Goal: Transaction & Acquisition: Purchase product/service

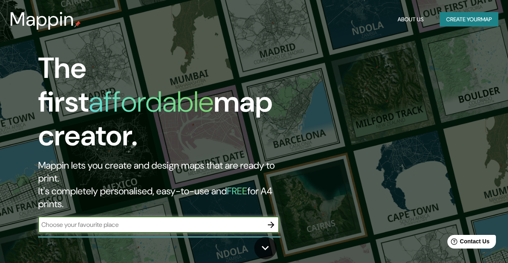
click at [108, 220] on input "text" at bounding box center [150, 224] width 225 height 9
click at [110, 220] on input "text" at bounding box center [150, 224] width 225 height 9
click at [112, 220] on input "text" at bounding box center [150, 224] width 225 height 9
click at [158, 220] on input "[STREET_ADDRESS]" at bounding box center [150, 224] width 225 height 9
type input "[STREET_ADDRESS]"
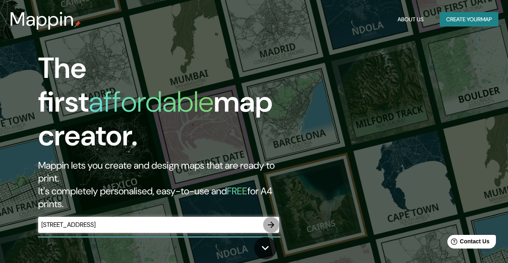
click at [271, 217] on button "button" at bounding box center [271, 225] width 16 height 16
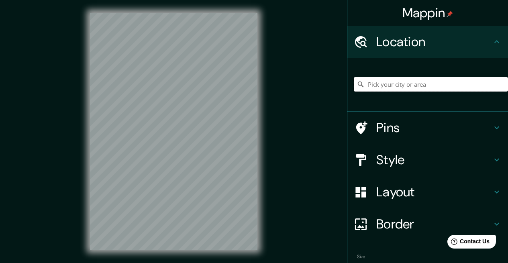
click at [405, 88] on input "Pick your city or area" at bounding box center [431, 84] width 154 height 14
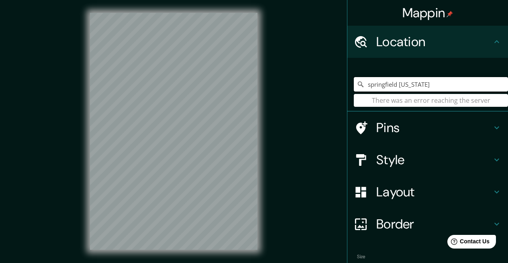
type input "springfield [US_STATE]"
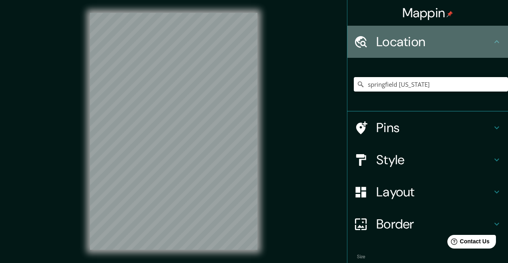
click at [419, 36] on h4 "Location" at bounding box center [434, 42] width 116 height 16
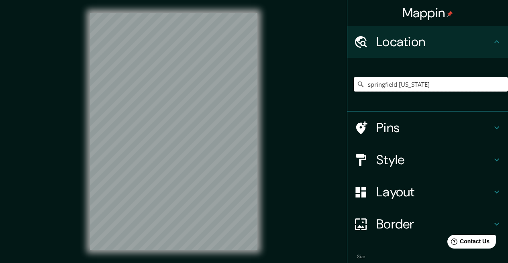
click at [401, 83] on input "springfield [US_STATE]" at bounding box center [431, 84] width 154 height 14
click at [424, 82] on input "springfield [US_STATE]" at bounding box center [431, 84] width 154 height 14
click at [385, 128] on h4 "Pins" at bounding box center [434, 128] width 116 height 16
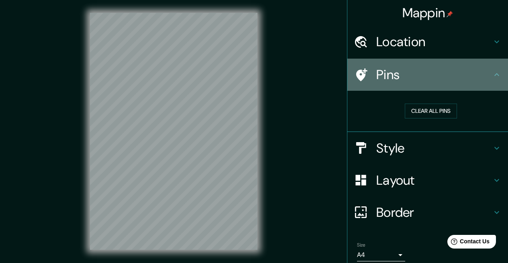
click at [384, 74] on h4 "Pins" at bounding box center [434, 75] width 116 height 16
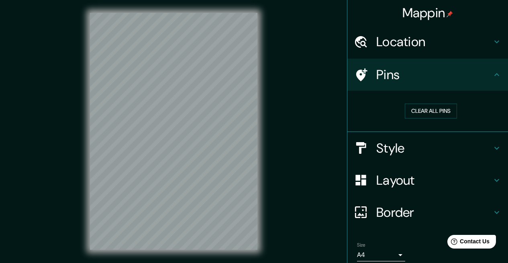
click at [390, 41] on h4 "Location" at bounding box center [434, 42] width 116 height 16
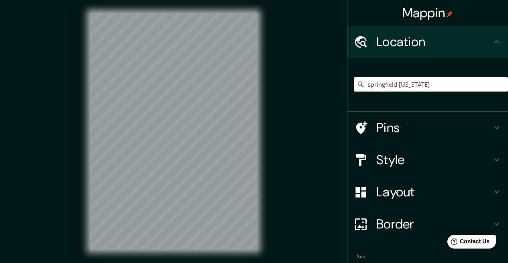
click at [356, 85] on icon at bounding box center [360, 84] width 8 height 8
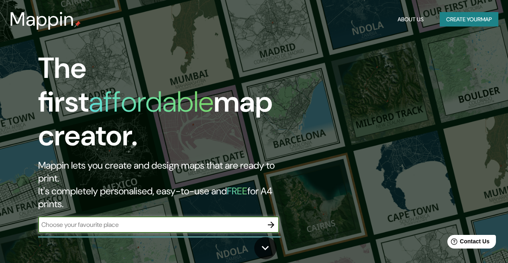
click at [112, 220] on input "text" at bounding box center [150, 224] width 225 height 9
type input "[STREET_ADDRESS]"
click at [125, 159] on h2 "Mappin lets you create and design maps that are ready to print. It's completely…" at bounding box center [165, 184] width 254 height 51
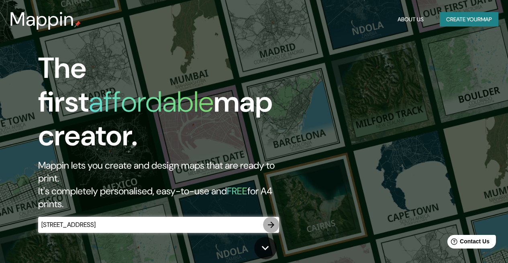
click at [269, 220] on icon "button" at bounding box center [271, 225] width 10 height 10
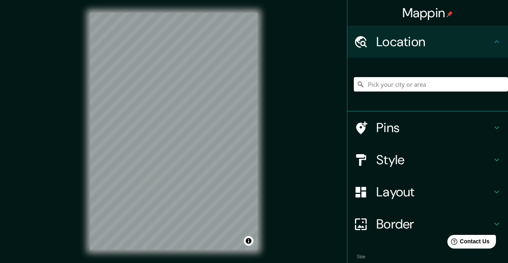
click at [402, 90] on input "Pick your city or area" at bounding box center [431, 84] width 154 height 14
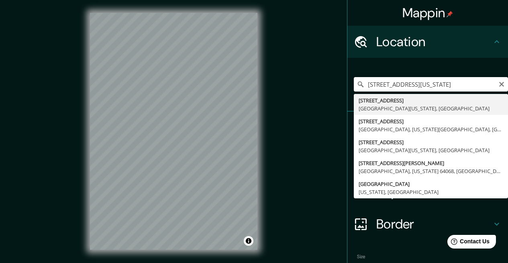
type input "[STREET_ADDRESS][US_STATE]"
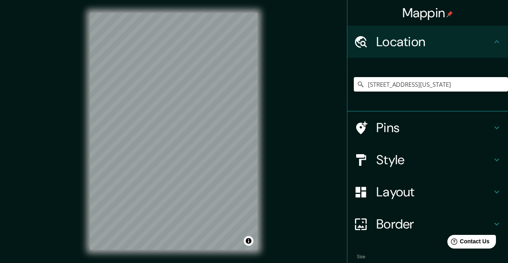
click at [383, 157] on h4 "Style" at bounding box center [434, 160] width 116 height 16
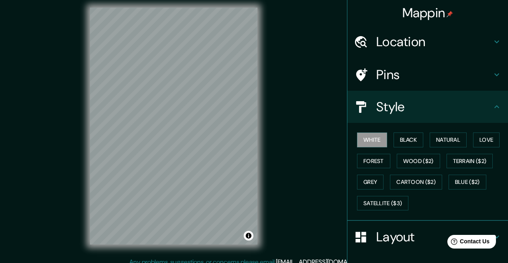
scroll to position [7, 0]
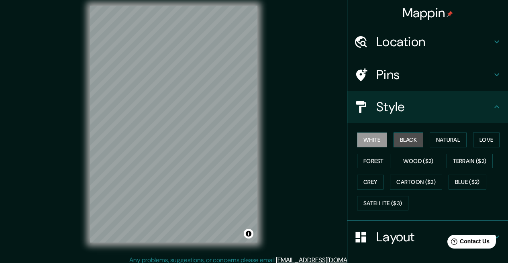
click at [405, 140] on button "Black" at bounding box center [408, 139] width 30 height 15
click at [372, 141] on button "White" at bounding box center [372, 139] width 30 height 15
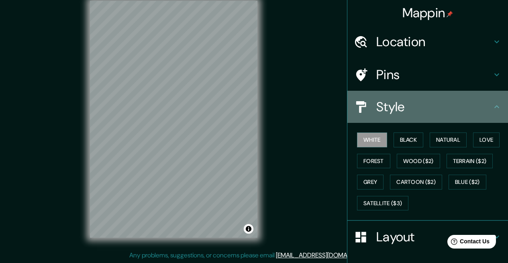
click at [492, 108] on icon at bounding box center [497, 107] width 10 height 10
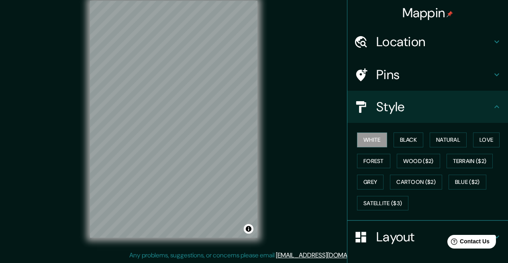
click at [495, 109] on div "Style" at bounding box center [427, 107] width 161 height 32
click at [478, 108] on h4 "Style" at bounding box center [434, 107] width 116 height 16
click at [400, 235] on h4 "Layout" at bounding box center [434, 237] width 116 height 16
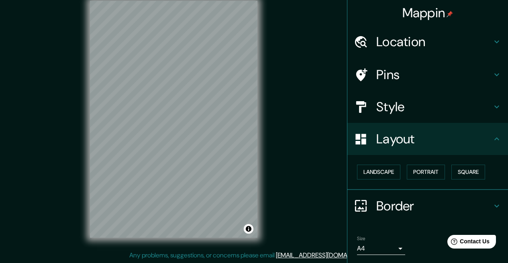
scroll to position [26, 0]
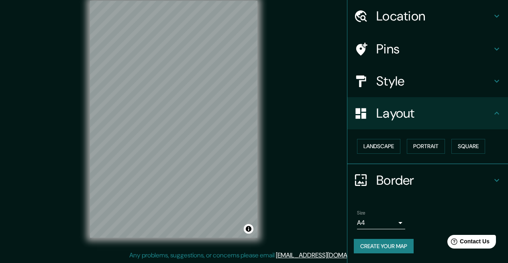
click at [393, 223] on body "Mappin Location [STREET_ADDRESS][US_STATE] Pins Style Layout Landscape Portrait…" at bounding box center [254, 119] width 508 height 263
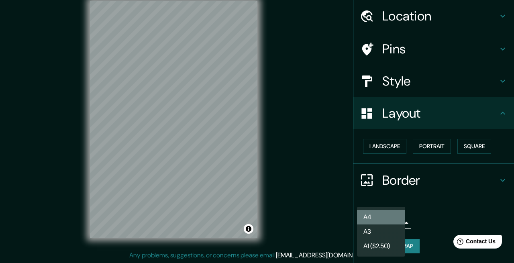
click at [393, 223] on li "A4" at bounding box center [381, 217] width 48 height 14
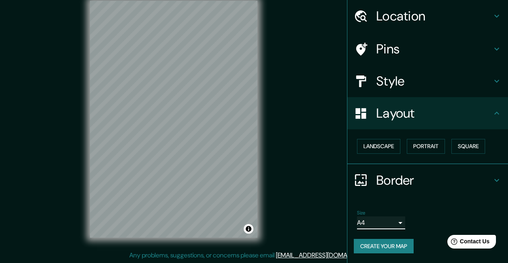
scroll to position [0, 0]
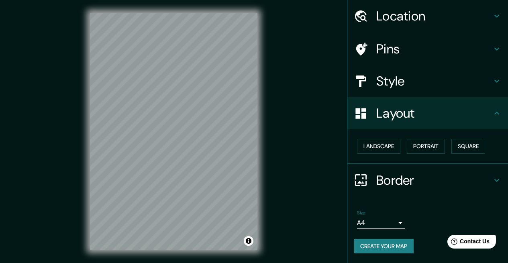
click at [376, 58] on div "Pins" at bounding box center [427, 49] width 161 height 32
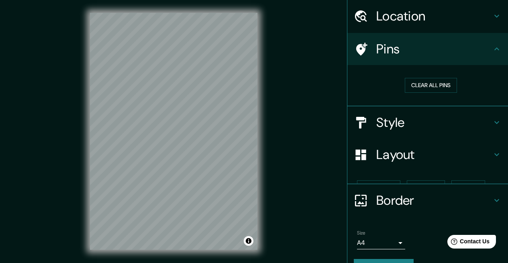
click at [376, 58] on div "Pins" at bounding box center [427, 49] width 161 height 32
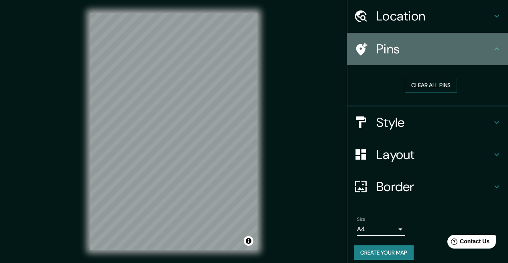
click at [376, 58] on div "Pins" at bounding box center [427, 49] width 161 height 32
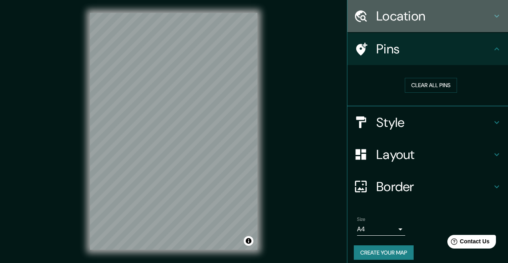
click at [399, 23] on h4 "Location" at bounding box center [434, 16] width 116 height 16
